Goal: Find specific page/section: Find specific page/section

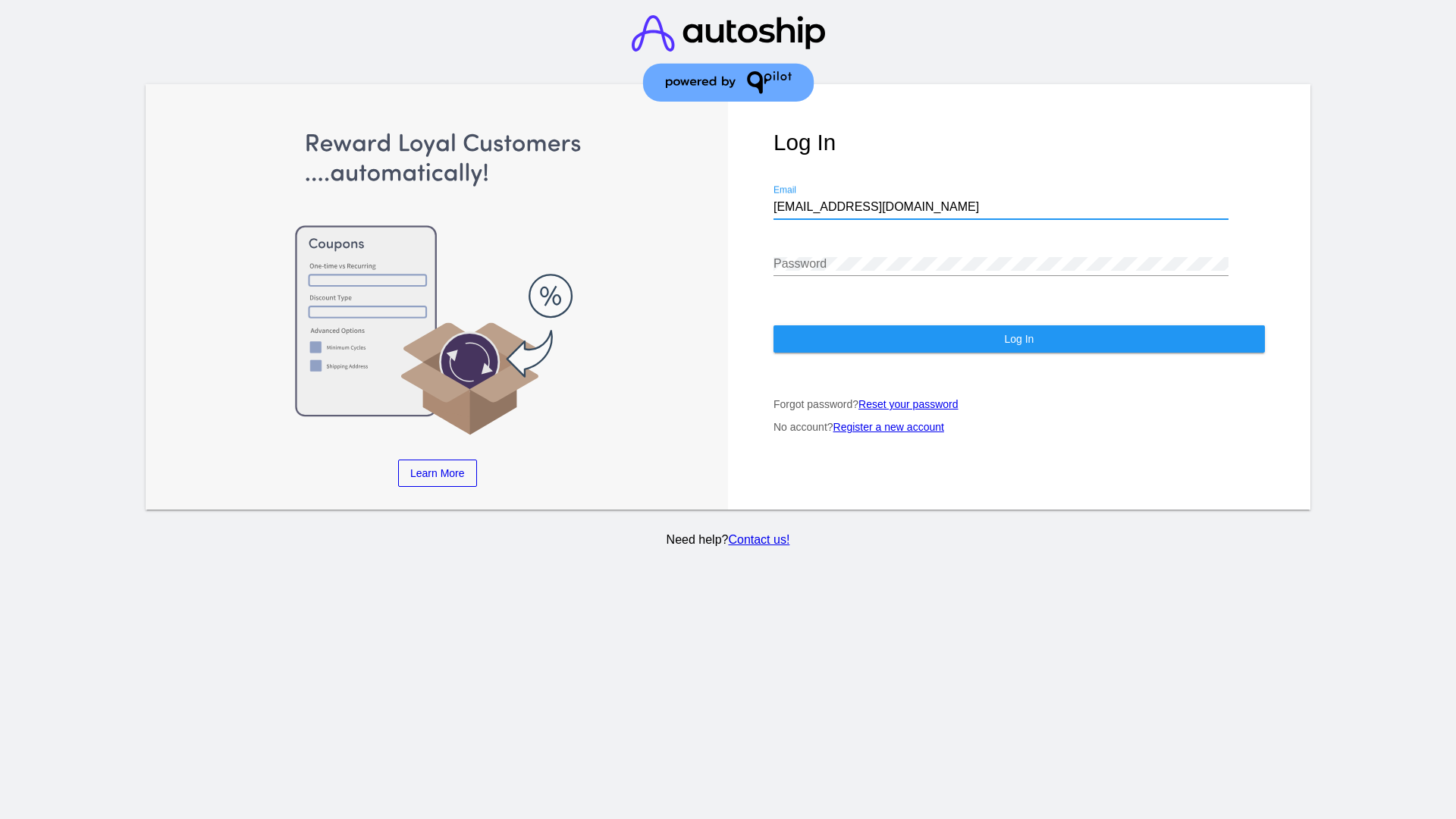
type input "[EMAIL_ADDRESS][DOMAIN_NAME]"
click at [1019, 339] on span "Log In" at bounding box center [1019, 339] width 30 height 12
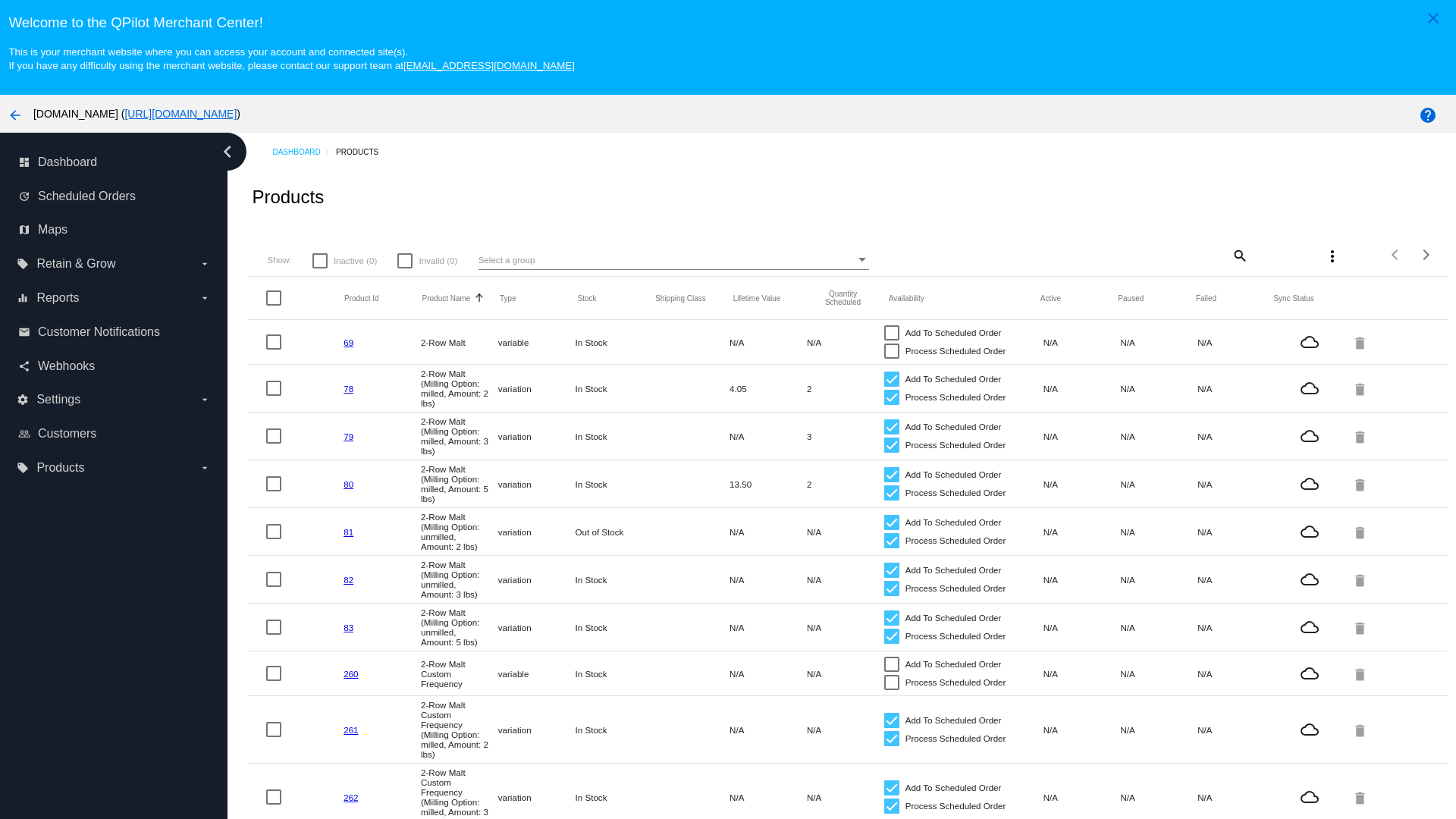
click at [1239, 255] on mat-icon "search" at bounding box center [1240, 255] width 19 height 23
type input "New Prd 1050"
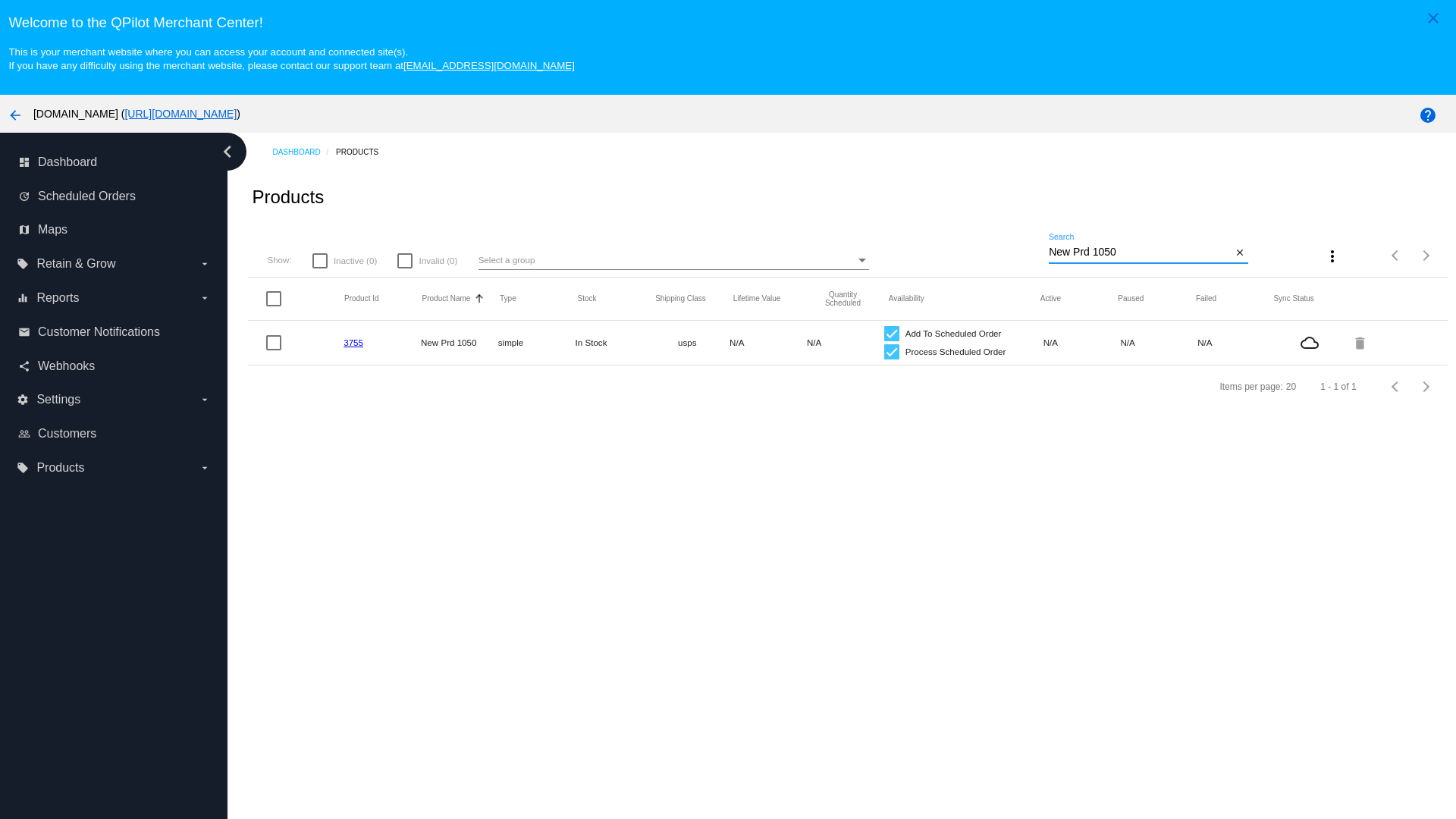
click at [353, 342] on link "3755" at bounding box center [353, 342] width 19 height 10
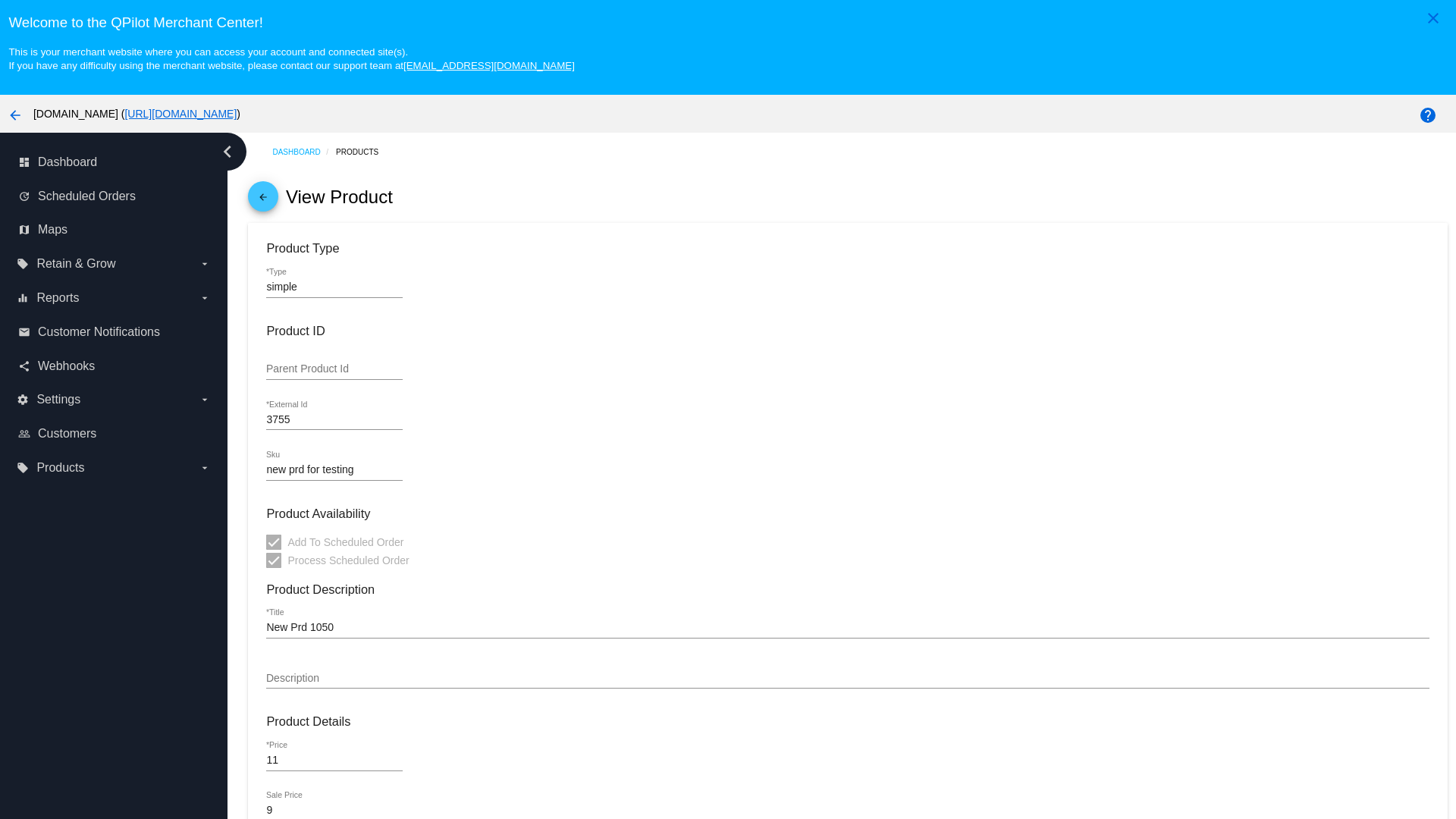
click at [263, 200] on mat-icon "arrow_back" at bounding box center [263, 201] width 19 height 19
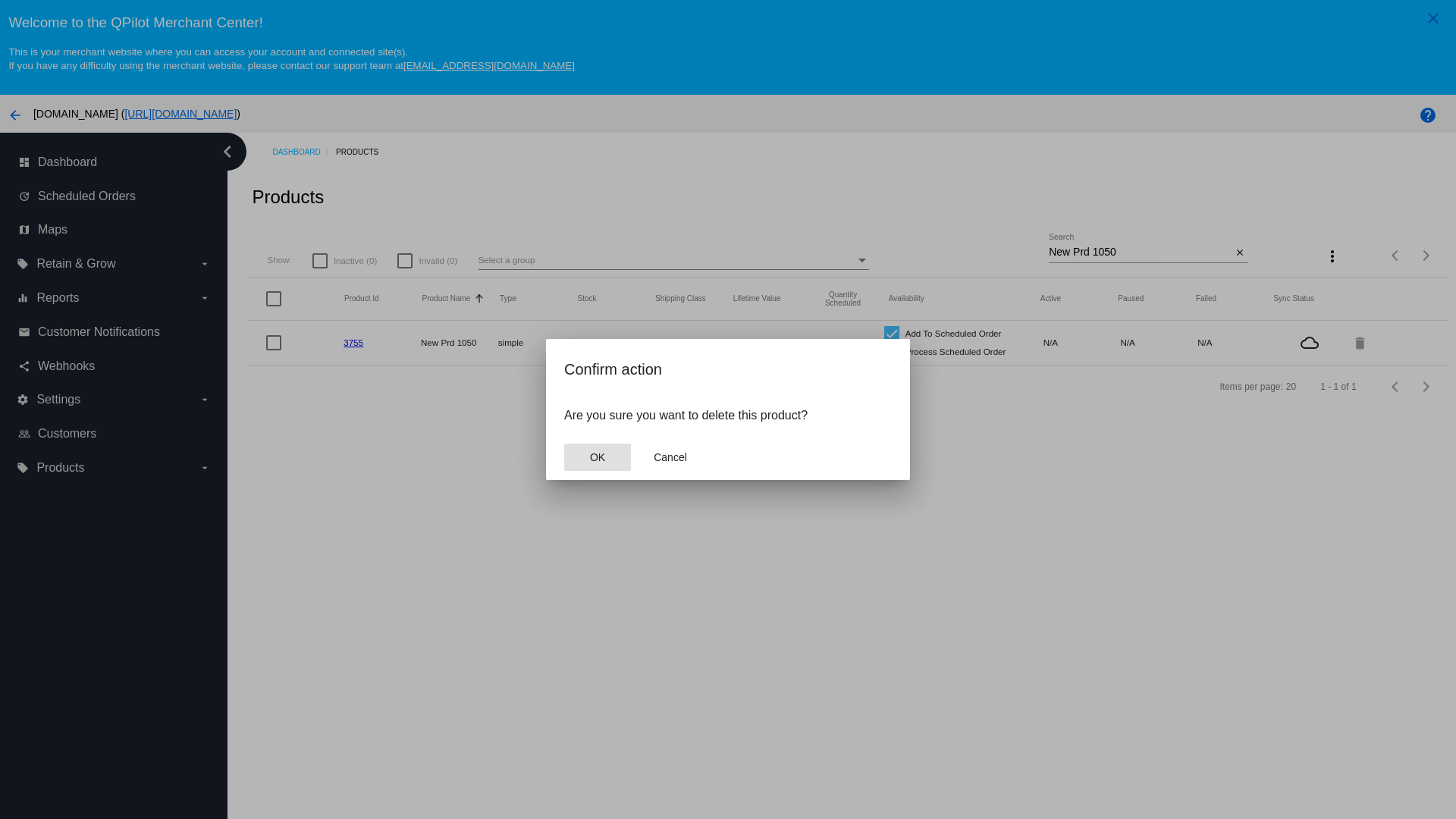
click at [597, 457] on span "OK" at bounding box center [597, 457] width 15 height 12
